Goal: Information Seeking & Learning: Learn about a topic

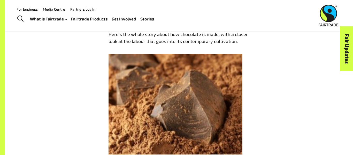
scroll to position [250, 0]
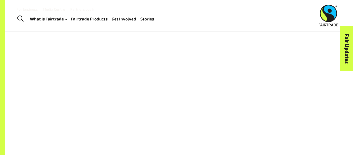
click at [353, 62] on link "Fair Updates" at bounding box center [346, 48] width 13 height 45
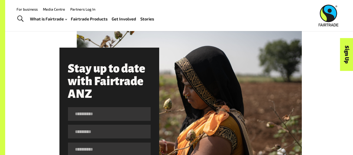
scroll to position [258, 0]
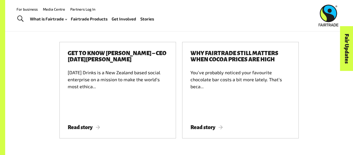
scroll to position [2065, 0]
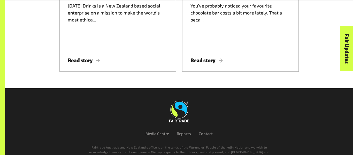
click at [179, 101] on img at bounding box center [179, 112] width 20 height 22
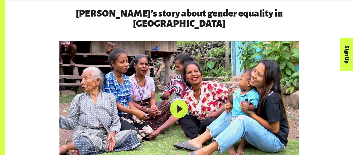
scroll to position [788, 0]
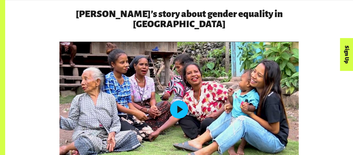
click at [181, 100] on button "Play" at bounding box center [179, 109] width 18 height 18
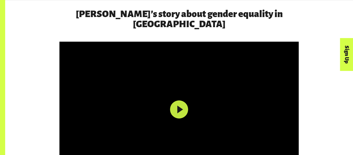
drag, startPoint x: 111, startPoint y: 148, endPoint x: 268, endPoint y: 164, distance: 157.4
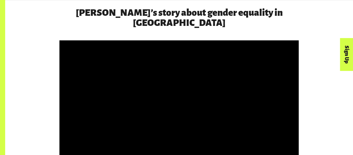
scroll to position [791, 0]
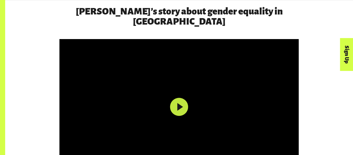
drag, startPoint x: 212, startPoint y: 144, endPoint x: 229, endPoint y: 146, distance: 17.2
drag, startPoint x: 208, startPoint y: 143, endPoint x: 234, endPoint y: 152, distance: 27.7
drag, startPoint x: 228, startPoint y: 144, endPoint x: 228, endPoint y: 148, distance: 3.9
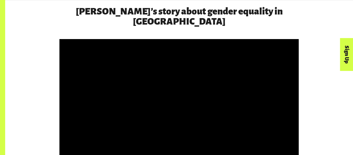
drag, startPoint x: 224, startPoint y: 145, endPoint x: 212, endPoint y: 146, distance: 11.6
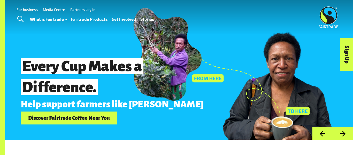
scroll to position [0, 0]
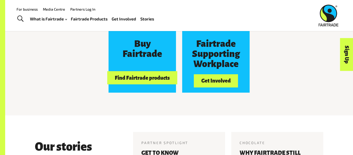
type input "***"
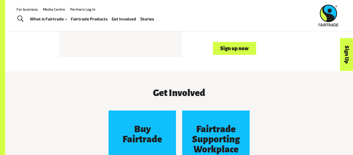
scroll to position [383, 0]
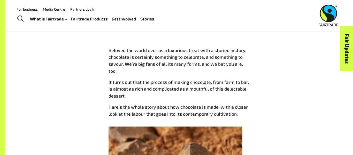
scroll to position [132, 0]
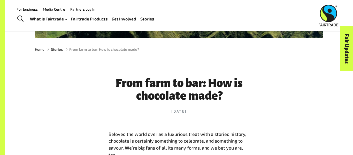
scroll to position [133, 0]
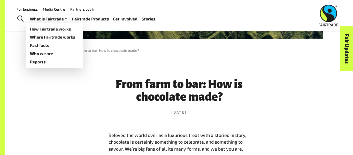
click at [55, 16] on link "What is Fairtrade" at bounding box center [49, 18] width 38 height 7
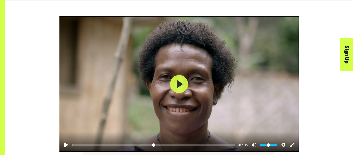
scroll to position [641, 0]
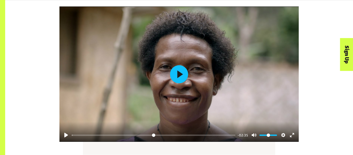
click at [175, 72] on button "Play" at bounding box center [179, 74] width 18 height 18
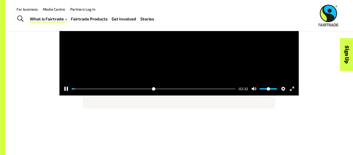
scroll to position [687, 0]
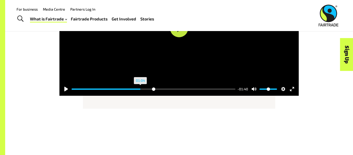
drag, startPoint x: 129, startPoint y: 88, endPoint x: 179, endPoint y: 105, distance: 52.4
click at [171, 91] on input "Seek" at bounding box center [154, 89] width 164 height 5
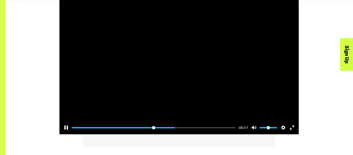
scroll to position [654, 0]
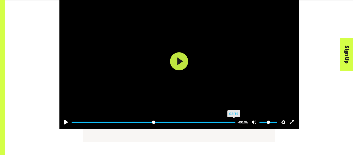
drag, startPoint x: 176, startPoint y: 122, endPoint x: 275, endPoint y: 138, distance: 100.6
click at [235, 125] on input "Seek" at bounding box center [154, 122] width 164 height 5
drag, startPoint x: 215, startPoint y: 121, endPoint x: 323, endPoint y: 119, distance: 108.3
click at [235, 120] on input "Seek" at bounding box center [154, 122] width 164 height 5
drag, startPoint x: 164, startPoint y: 122, endPoint x: 233, endPoint y: 123, distance: 69.0
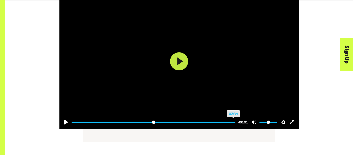
click at [233, 123] on input "Seek" at bounding box center [154, 122] width 164 height 5
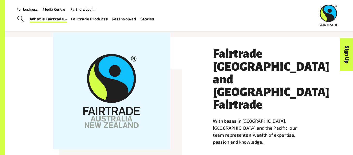
click at [114, 101] on div at bounding box center [111, 91] width 117 height 117
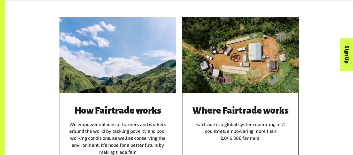
scroll to position [286, 0]
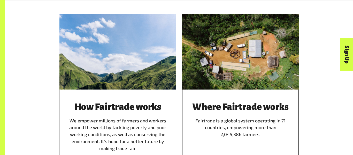
click at [233, 103] on h3 "Where Fairtrade works" at bounding box center [240, 107] width 104 height 10
type input "****"
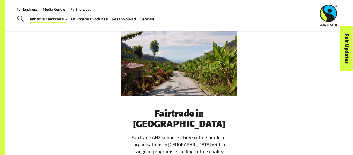
scroll to position [1037, 0]
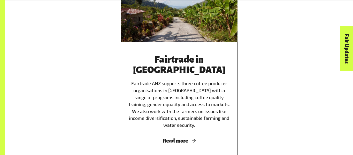
click at [173, 138] on span "Read more" at bounding box center [179, 141] width 104 height 6
